Goal: Task Accomplishment & Management: Manage account settings

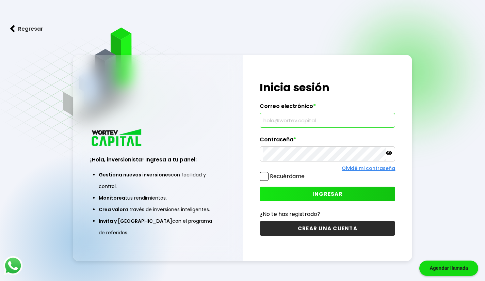
click at [307, 124] on input "text" at bounding box center [327, 120] width 129 height 14
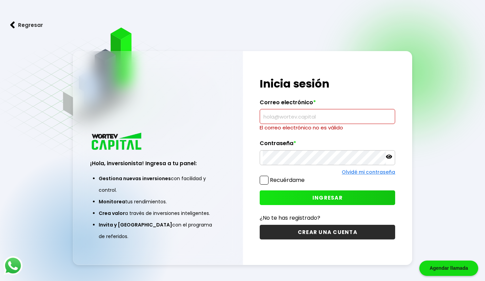
type input "[EMAIL_ADDRESS][DOMAIN_NAME]"
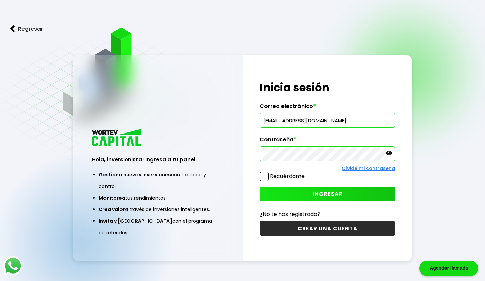
click at [262, 175] on span at bounding box center [263, 176] width 9 height 9
click at [306, 173] on input "Recuérdame" at bounding box center [306, 173] width 0 height 0
click at [285, 190] on button "INGRESAR" at bounding box center [326, 193] width 135 height 15
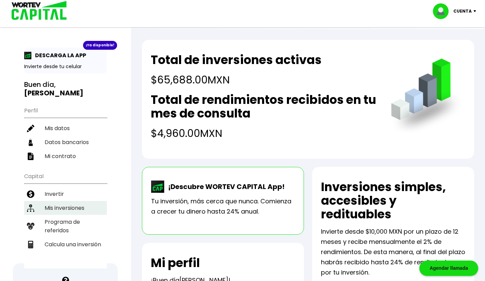
click at [79, 201] on li "Mis inversiones" at bounding box center [65, 208] width 83 height 14
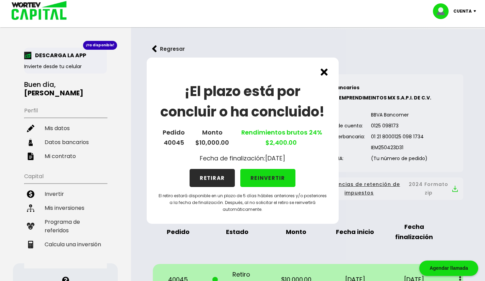
click at [217, 180] on button "RETIRAR" at bounding box center [211, 178] width 45 height 18
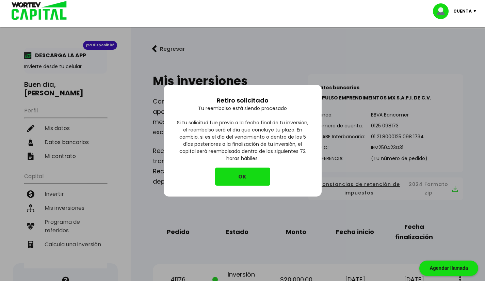
click at [229, 175] on button "OK" at bounding box center [242, 176] width 55 height 18
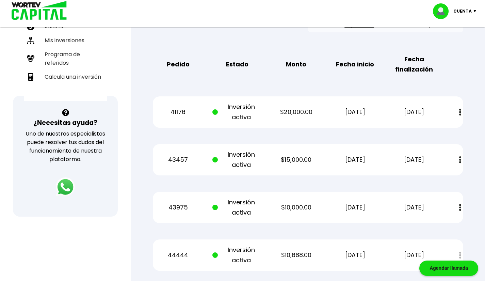
scroll to position [279, 0]
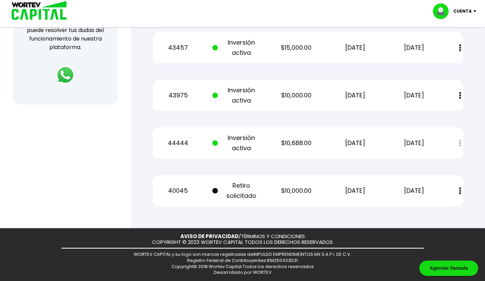
drag, startPoint x: 436, startPoint y: 202, endPoint x: 440, endPoint y: 202, distance: 3.5
click at [436, 202] on div "40045 Retiro solicitado $10,000.00 [DATE] [DATE] Estado de cuenta" at bounding box center [308, 190] width 310 height 31
click at [460, 190] on img at bounding box center [460, 190] width 2 height 7
drag, startPoint x: 460, startPoint y: 190, endPoint x: 416, endPoint y: 158, distance: 55.0
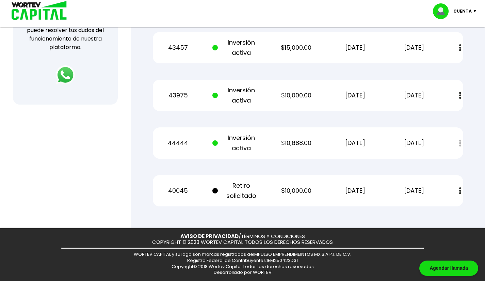
click at [416, 158] on div "44444 Inversión activa $10,688.00 [DATE] [DATE] Estado de cuenta" at bounding box center [308, 142] width 310 height 31
click at [459, 145] on div "Estado de cuenta" at bounding box center [455, 143] width 16 height 15
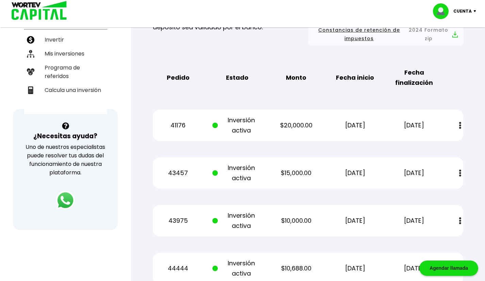
scroll to position [159, 0]
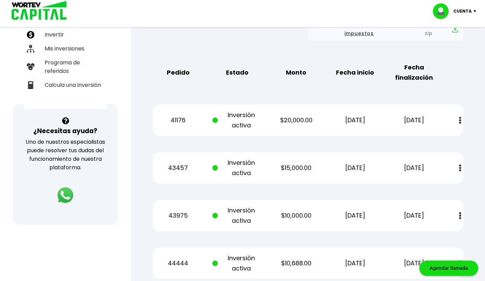
click at [350, 198] on div "Mis inversiones Como inversionista activo de WORTEV CAPITAL, apoyas el crecimie…" at bounding box center [308, 120] width 332 height 433
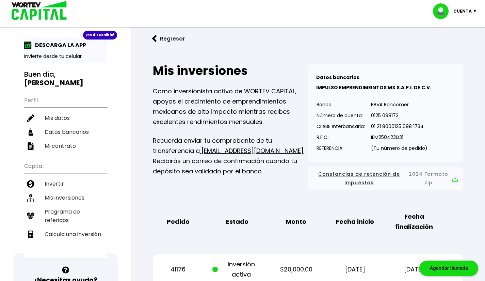
scroll to position [0, 0]
